Goal: Browse casually: Explore the website without a specific task or goal

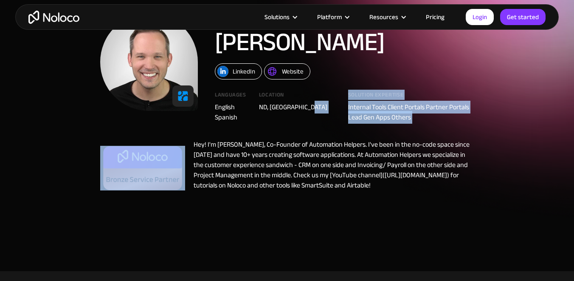
drag, startPoint x: 318, startPoint y: 121, endPoint x: 328, endPoint y: 138, distance: 19.6
click at [327, 137] on div "Automation Helpers [PERSON_NAME] LinkedIn Website Languages English Spanish Loc…" at bounding box center [287, 103] width 374 height 181
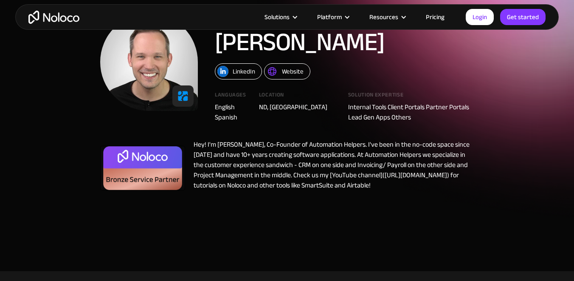
click at [328, 139] on div "Hey! I'm [PERSON_NAME], Co-Founder of Automation Helpers. I've been in the no-c…" at bounding box center [329, 166] width 289 height 55
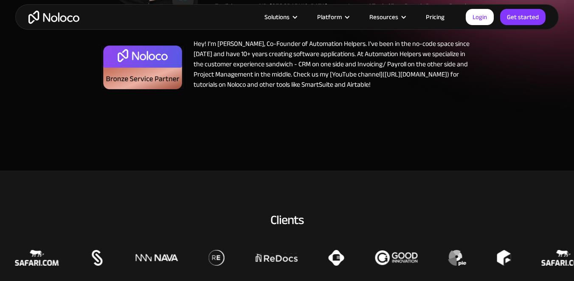
scroll to position [173, 0]
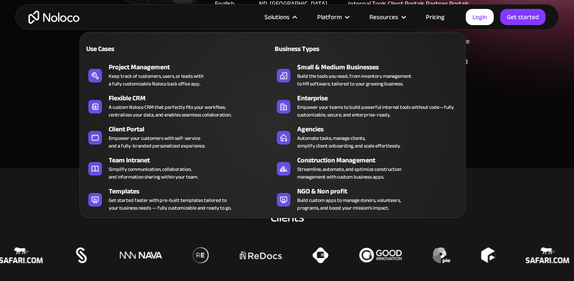
click at [294, 15] on div "Solutions" at bounding box center [280, 16] width 53 height 11
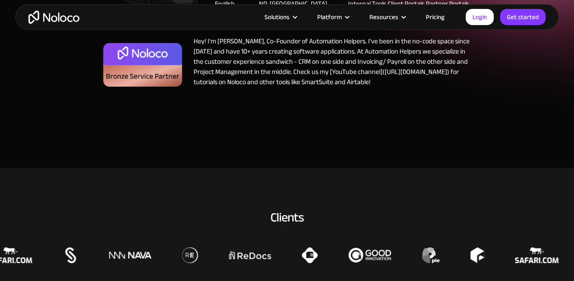
click at [294, 15] on div "Solutions" at bounding box center [280, 16] width 53 height 11
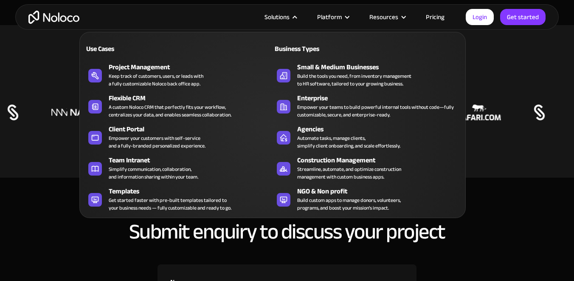
scroll to position [320, 0]
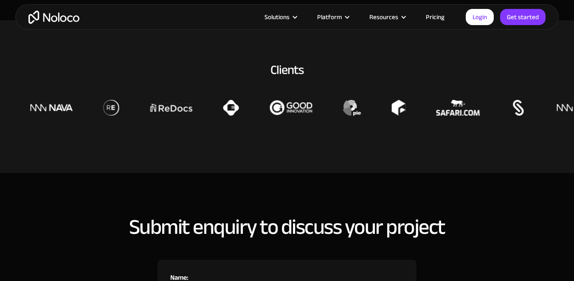
click at [503, 73] on div "Clients" at bounding box center [287, 70] width 527 height 18
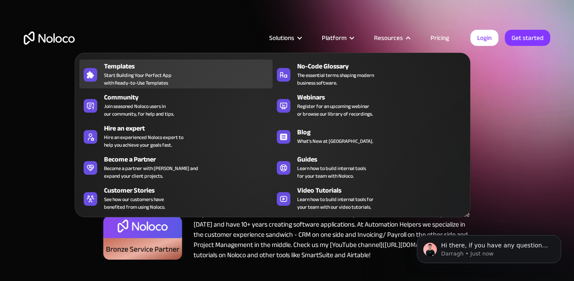
scroll to position [0, 0]
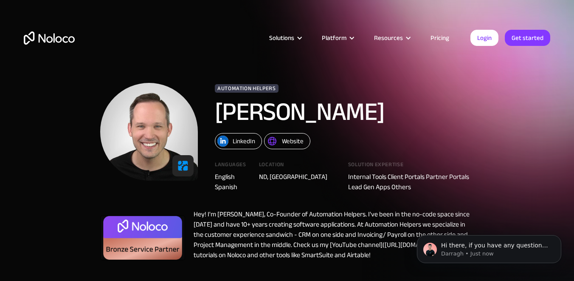
click at [49, 116] on div "Automation Helpers [PERSON_NAME] LinkedIn Website Languages English Spanish Loc…" at bounding box center [287, 181] width 544 height 215
click at [497, 245] on p "Hi there, if you have any questions about hiring an expert to help with [PERSON…" at bounding box center [496, 245] width 110 height 8
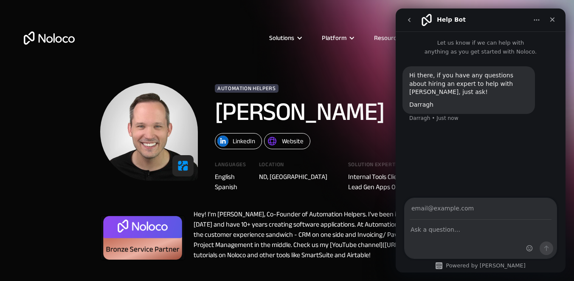
click at [349, 224] on div "Hey! I'm [PERSON_NAME], Co-Founder of Automation Helpers. I've been in the no-c…" at bounding box center [329, 236] width 289 height 55
drag, startPoint x: 321, startPoint y: 212, endPoint x: 327, endPoint y: 217, distance: 8.4
click at [321, 212] on div "Hey! I'm [PERSON_NAME], Co-Founder of Automation Helpers. I've been in the no-c…" at bounding box center [329, 236] width 289 height 55
click at [68, 43] on img "home" at bounding box center [49, 37] width 51 height 13
